Goal: Transaction & Acquisition: Purchase product/service

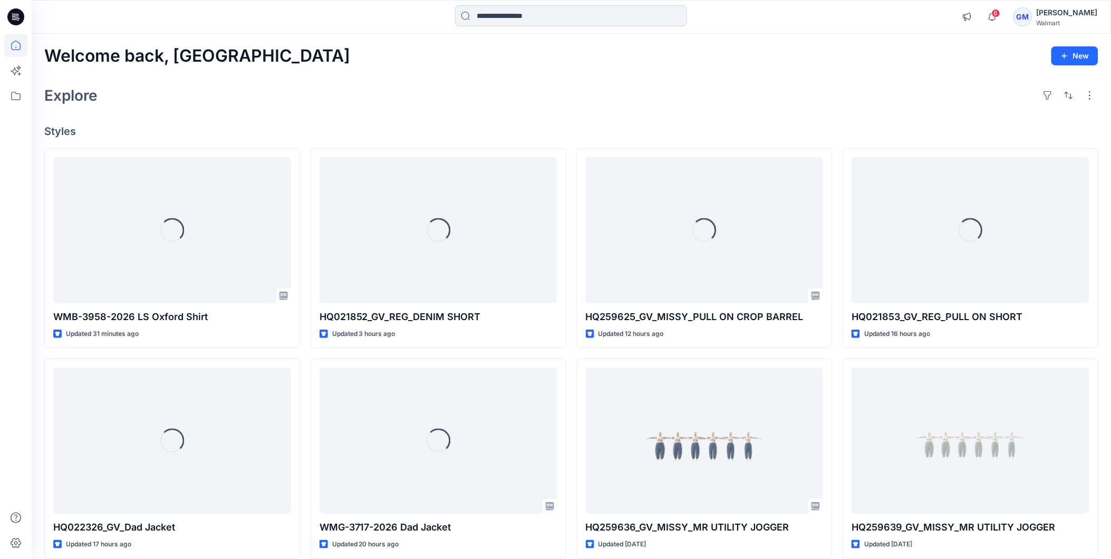
click at [570, 22] on input at bounding box center [571, 15] width 232 height 21
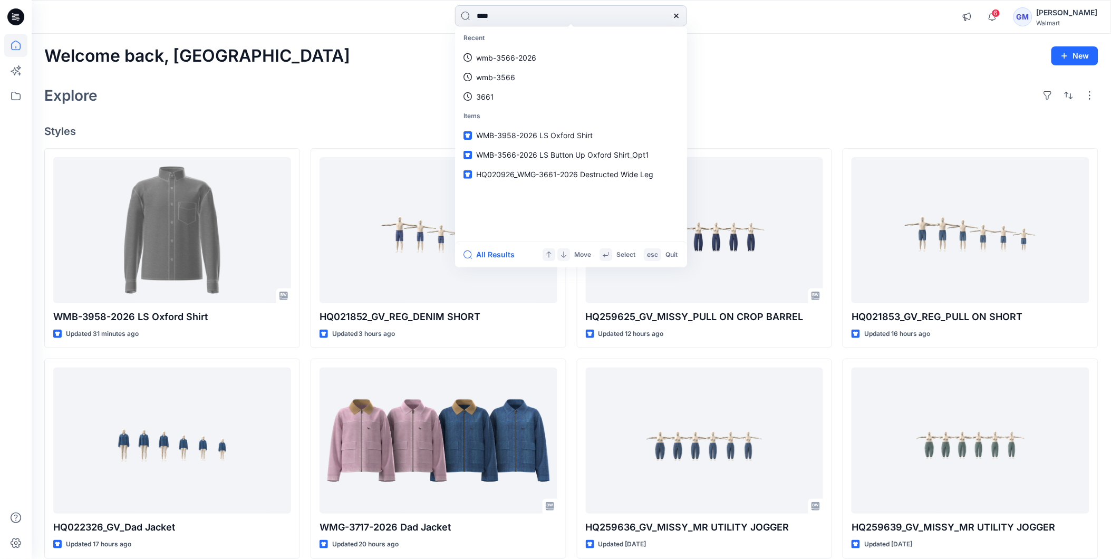
type input "****"
click at [503, 255] on button "All Results" at bounding box center [492, 254] width 58 height 13
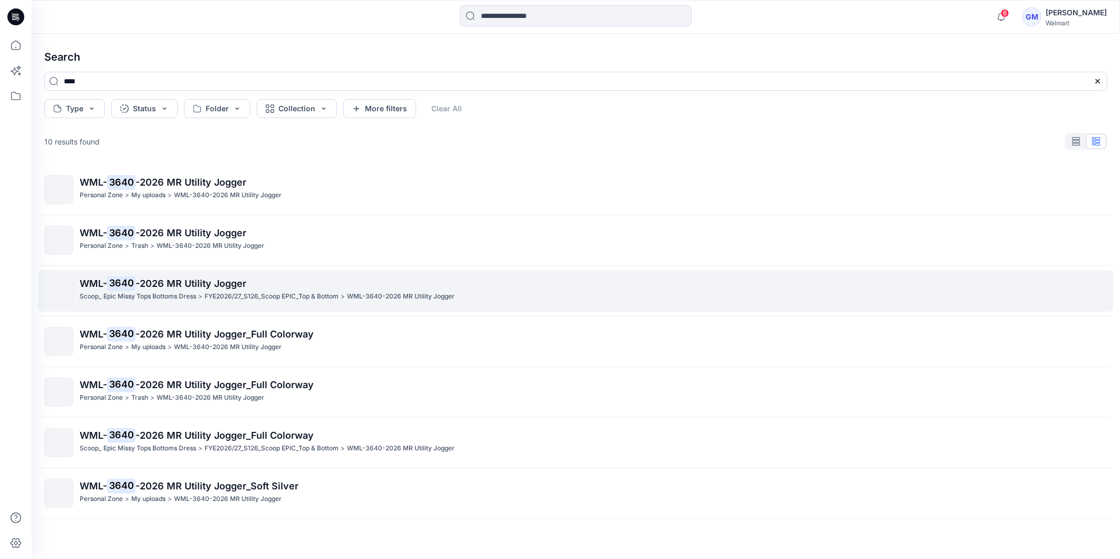
click at [177, 283] on span "-2026 MR Utility Jogger" at bounding box center [190, 283] width 111 height 11
